Goal: Purchase product/service

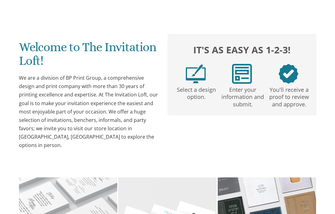
scroll to position [100, 0]
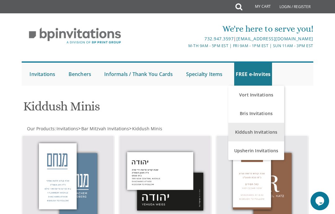
click at [275, 134] on link "Kiddush Invitations" at bounding box center [256, 132] width 56 height 19
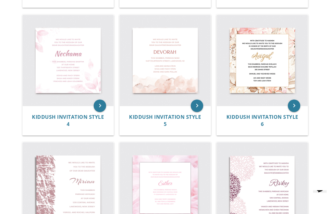
scroll to position [248, 0]
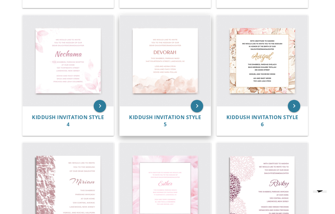
click at [188, 76] on img at bounding box center [165, 60] width 91 height 91
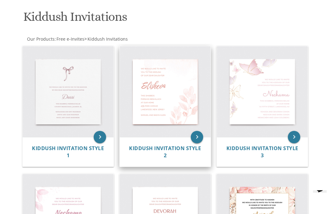
scroll to position [90, 0]
click at [195, 135] on icon "keyboard_arrow_right" at bounding box center [197, 137] width 12 height 12
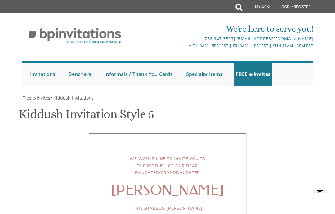
scroll to position [110, 0]
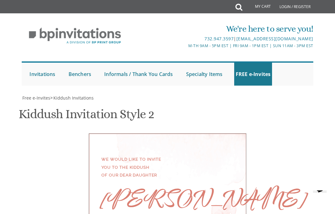
scroll to position [234, 0]
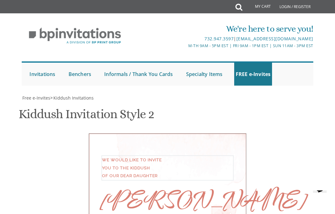
scroll to position [173, 0]
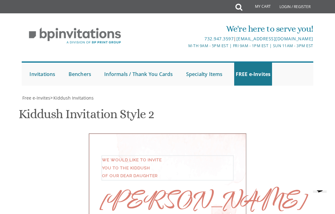
type textarea "We would like to invite you to the Kiddush of our dear daughter/granddaughter"
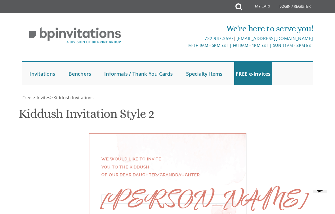
scroll to position [187, 0]
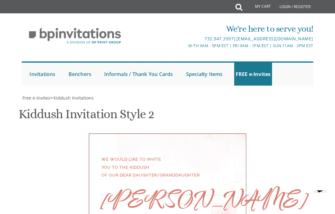
drag, startPoint x: 166, startPoint y: 198, endPoint x: 94, endPoint y: 213, distance: 73.2
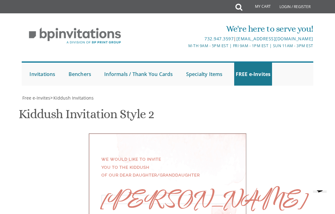
scroll to position [0, 0]
type textarea "Ava"
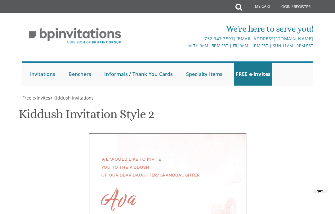
scroll to position [299, 0]
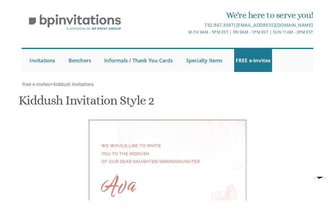
drag, startPoint x: 164, startPoint y: 84, endPoint x: 115, endPoint y: 68, distance: 52.0
type textarea "Shabbos Shuva Parshas Vayigash at our home 415 Arlington Avenue Lakewood, New J…"
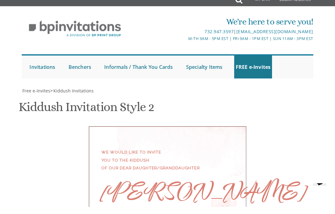
scroll to position [149, 0]
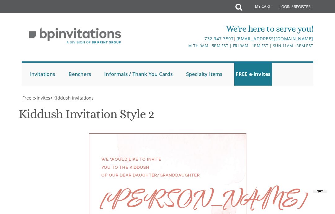
click at [178, 195] on div "Ava אסתר מלכה" at bounding box center [167, 199] width 132 height 8
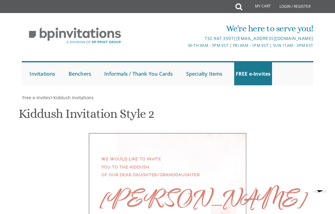
click at [181, 195] on div "Ava אסתר מלכה" at bounding box center [167, 199] width 132 height 8
click at [157, 195] on div "Ava אסתר מלכה" at bounding box center [167, 199] width 132 height 8
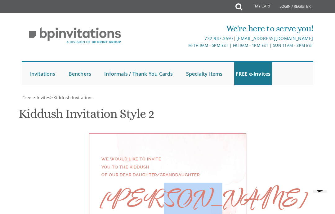
click at [157, 195] on div "Ava אסתר מלכה" at bounding box center [167, 199] width 132 height 8
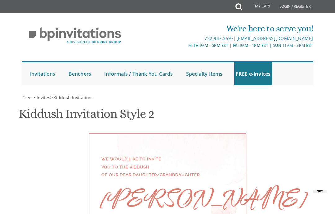
click at [112, 195] on div "Ava אסתר מלכה" at bounding box center [167, 199] width 132 height 8
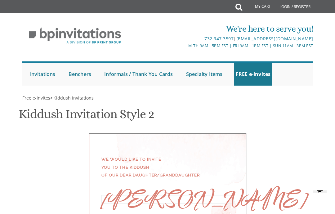
scroll to position [12, 0]
type textarea "Ava אסתר מלכה"
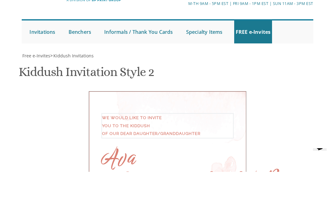
scroll to position [125, 0]
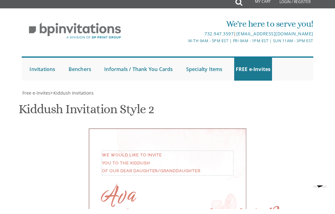
click at [191, 196] on div "Ava אסתר מלכה" at bounding box center [167, 212] width 132 height 32
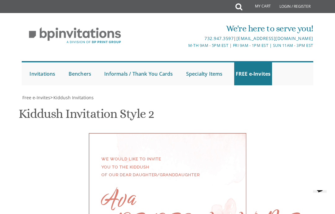
scroll to position [0, 0]
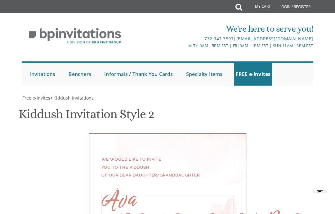
scroll to position [236, 0]
select select "50px"
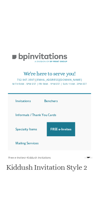
scroll to position [148, 0]
